Goal: Check status: Check status

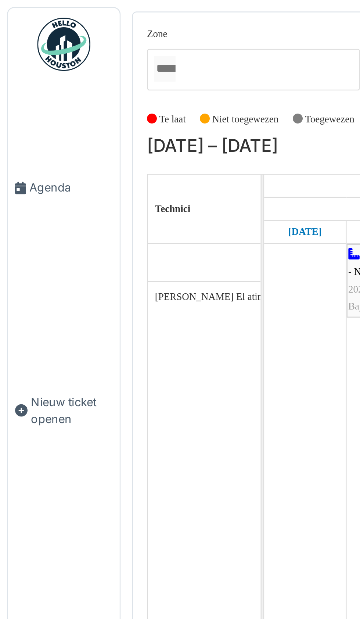
scroll to position [1639, 0]
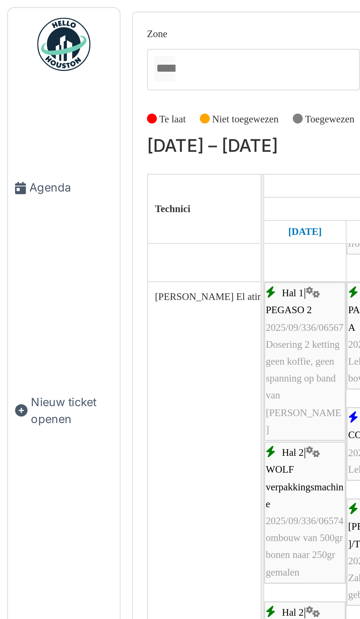
click at [21, 81] on span "Agenda" at bounding box center [29, 77] width 35 height 7
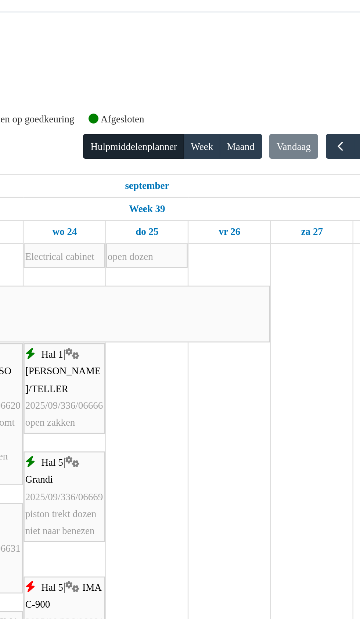
scroll to position [265, 0]
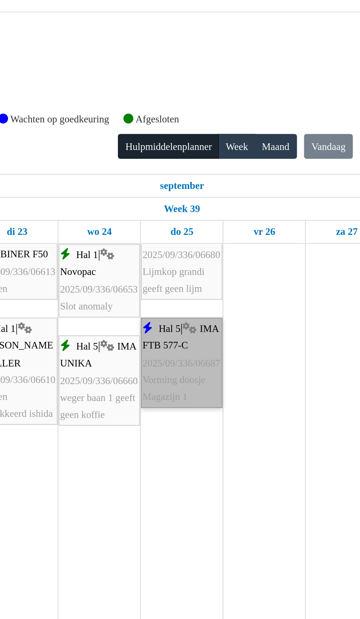
click at [226, 155] on link "Hal 5 | IMA FTB 577-C 2025/09/336/06687 Vorming doosje Magazijn 1" at bounding box center [229, 150] width 34 height 37
